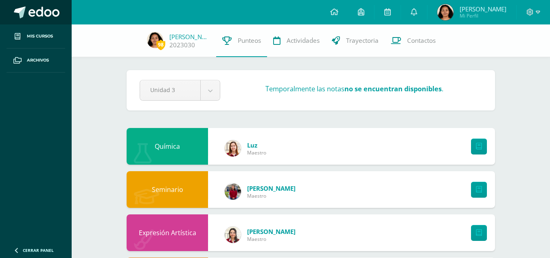
click at [36, 22] on link at bounding box center [36, 12] width 72 height 24
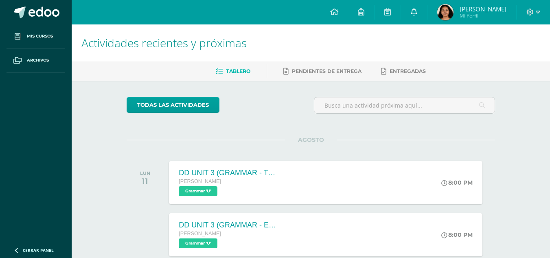
click at [427, 17] on link at bounding box center [414, 12] width 26 height 24
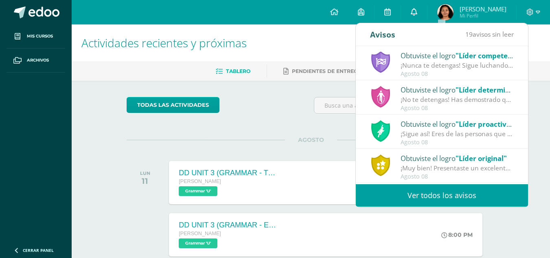
click at [427, 17] on link at bounding box center [414, 12] width 26 height 24
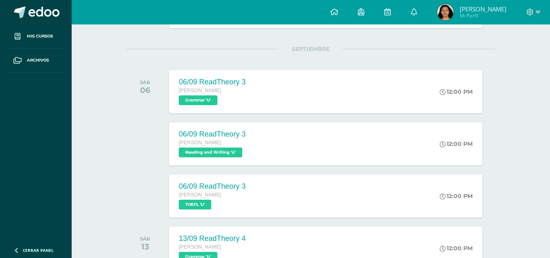
scroll to position [618, 0]
